Goal: Entertainment & Leisure: Consume media (video, audio)

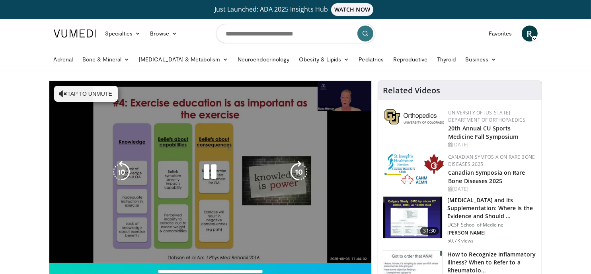
click at [74, 254] on video-js "**********" at bounding box center [210, 172] width 323 height 182
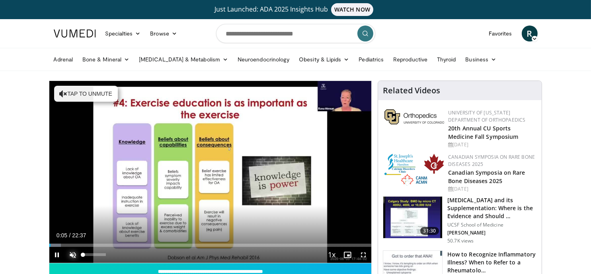
click at [73, 254] on span "Video Player" at bounding box center [73, 255] width 16 height 16
click at [362, 254] on span "Video Player" at bounding box center [364, 255] width 16 height 16
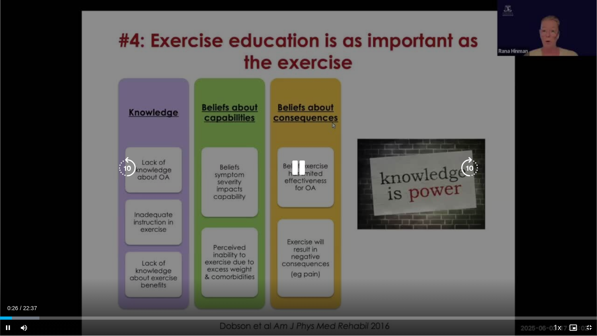
click at [431, 267] on div "10 seconds Tap to unmute" at bounding box center [298, 168] width 597 height 336
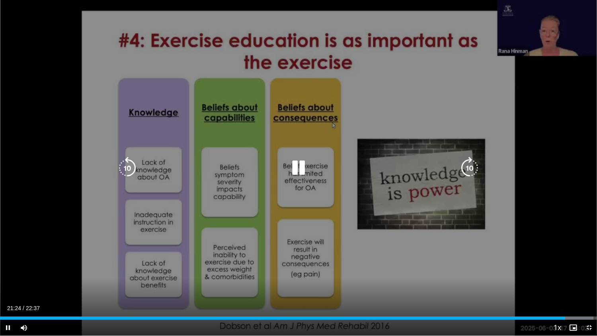
drag, startPoint x: 182, startPoint y: 54, endPoint x: 334, endPoint y: 58, distance: 152.2
click at [334, 58] on div "10 seconds Tap to unmute" at bounding box center [298, 168] width 597 height 336
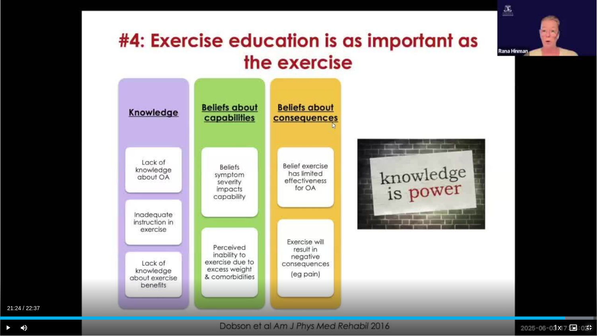
click at [588, 273] on span "Video Player" at bounding box center [589, 328] width 16 height 16
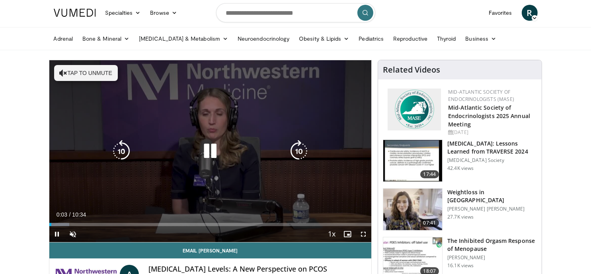
scroll to position [40, 0]
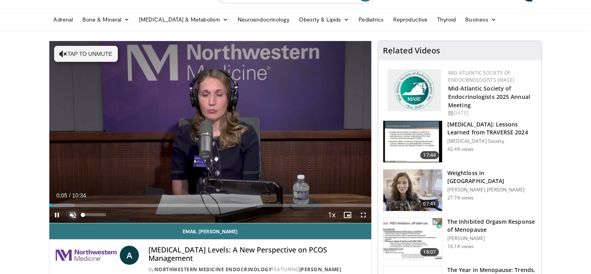
click at [72, 211] on span "Video Player" at bounding box center [73, 215] width 16 height 16
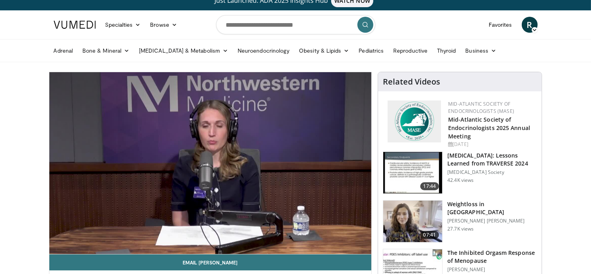
scroll to position [0, 0]
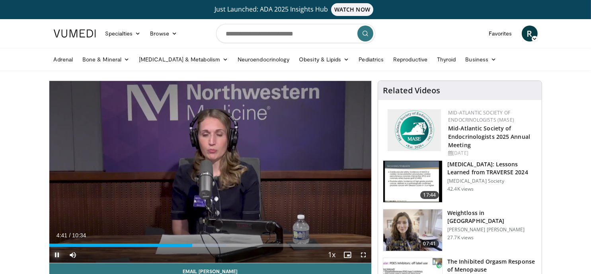
click at [58, 253] on span "Video Player" at bounding box center [57, 255] width 16 height 16
